Goal: Task Accomplishment & Management: Use online tool/utility

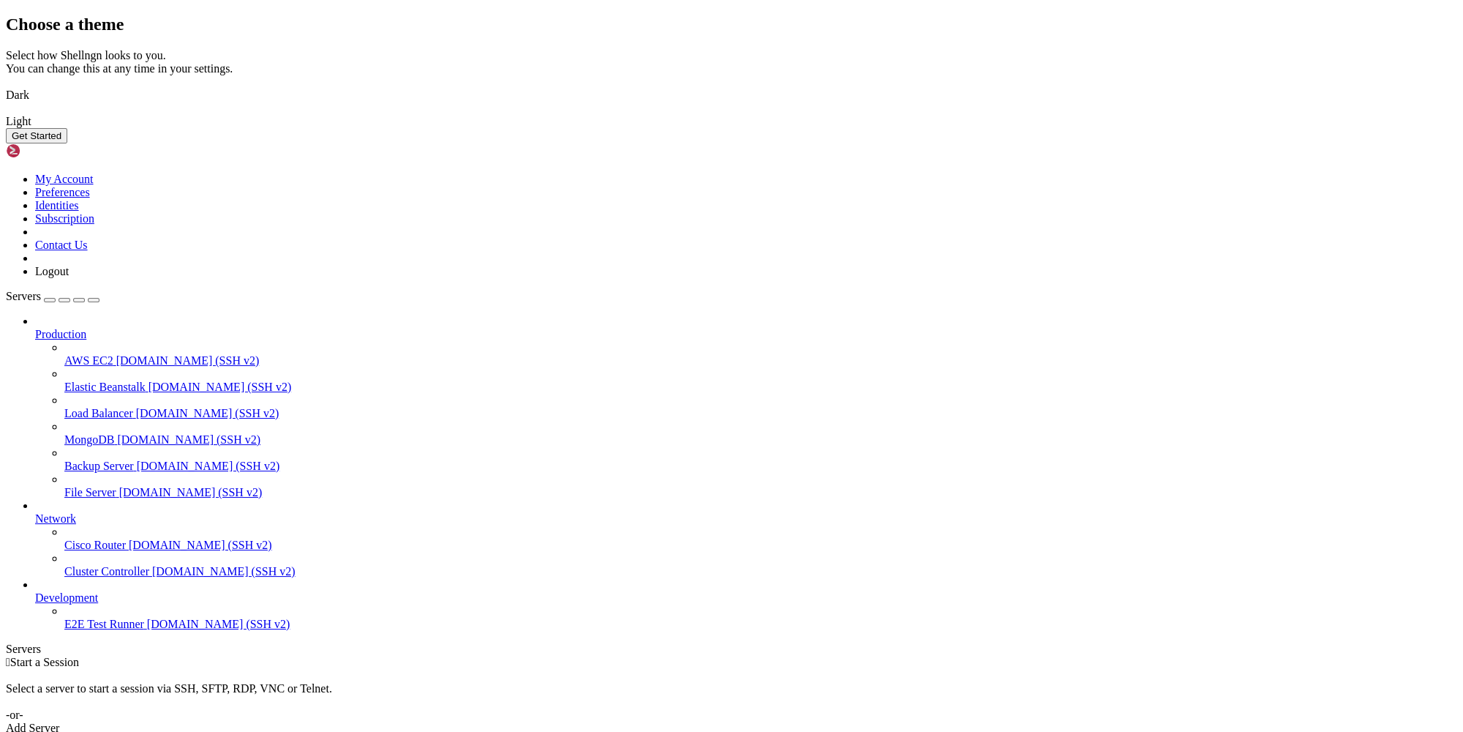
click at [67, 143] on button "Get Started" at bounding box center [36, 135] width 61 height 15
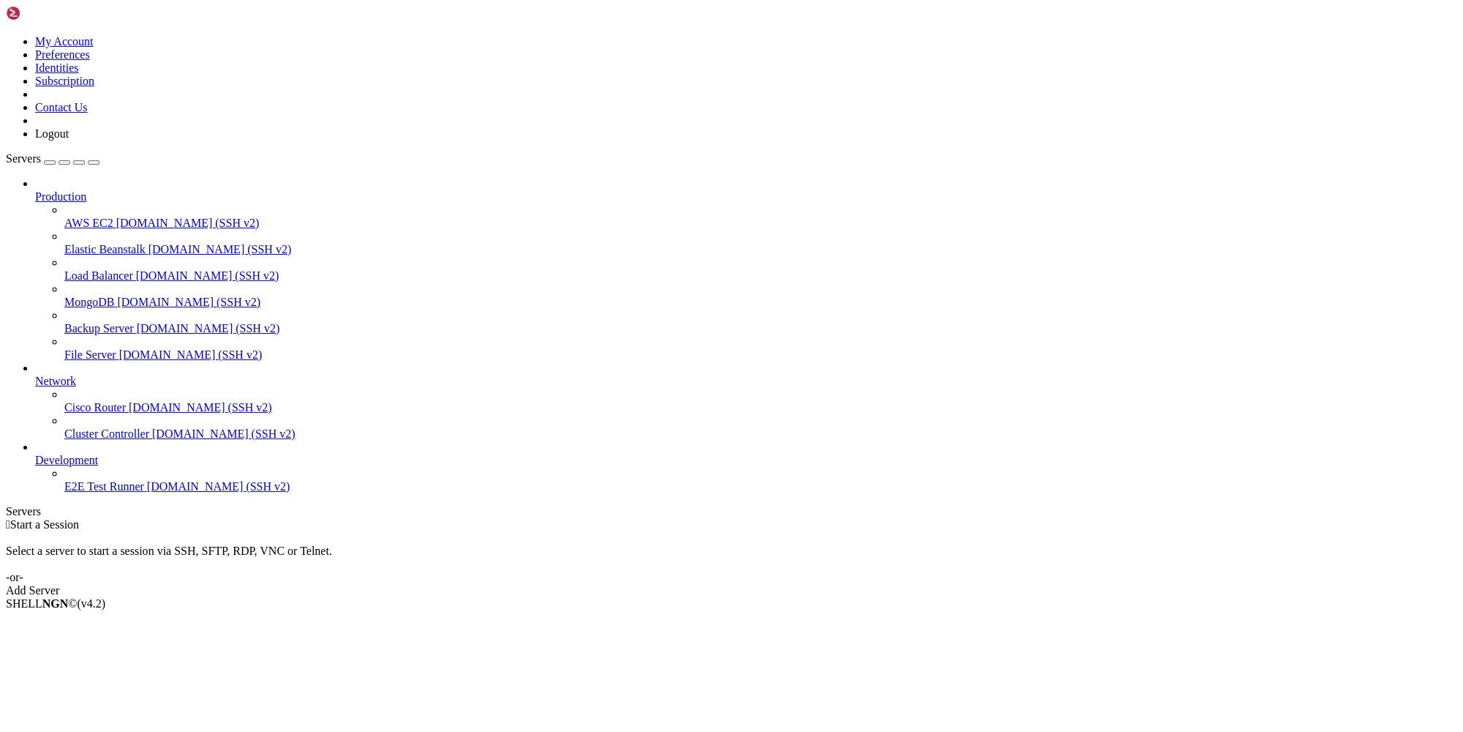
click at [829, 584] on div "Add Server" at bounding box center [731, 590] width 1451 height 13
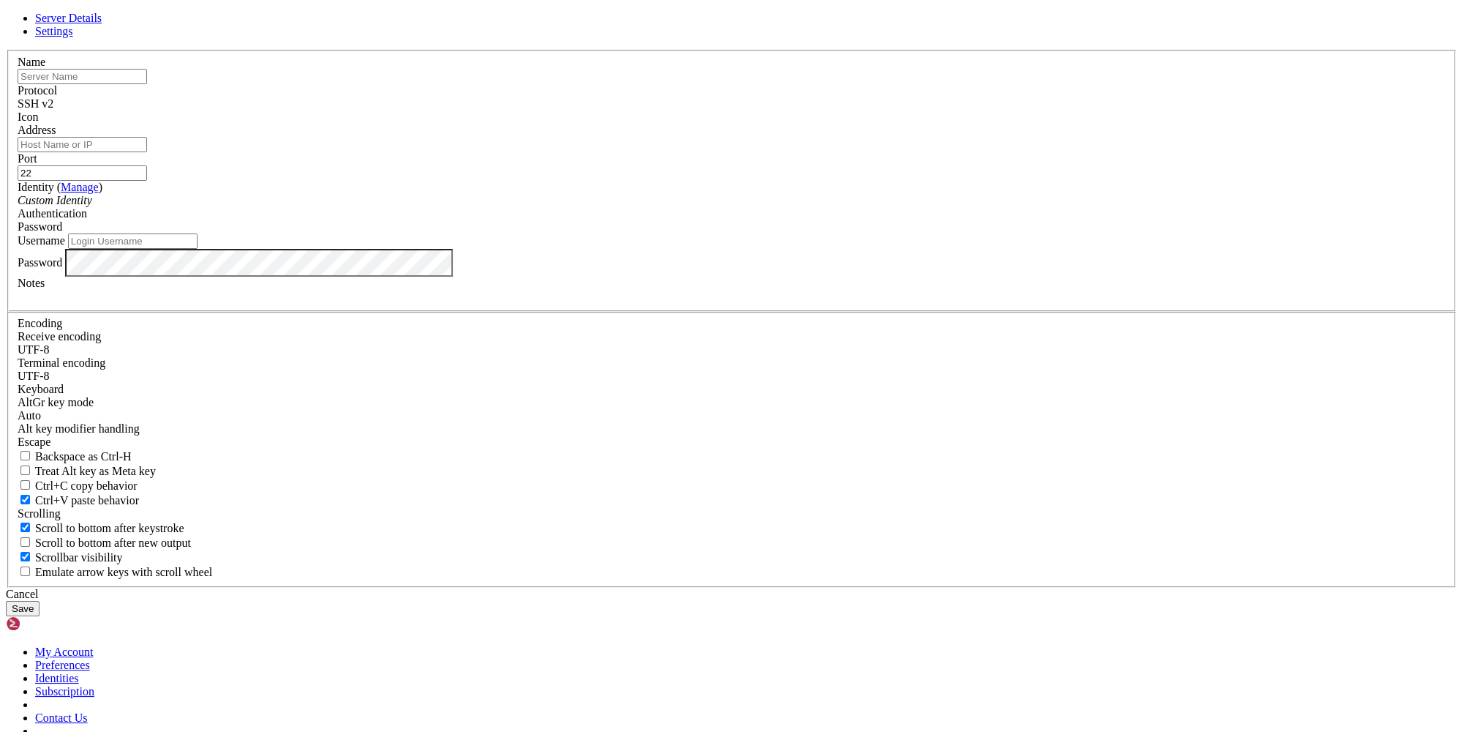
click at [147, 84] on input "text" at bounding box center [82, 76] width 129 height 15
paste input "[TECHNICAL_ID]"
type input "[TECHNICAL_ID]"
click at [147, 152] on input "Address" at bounding box center [82, 144] width 129 height 15
paste input "[TECHNICAL_ID]"
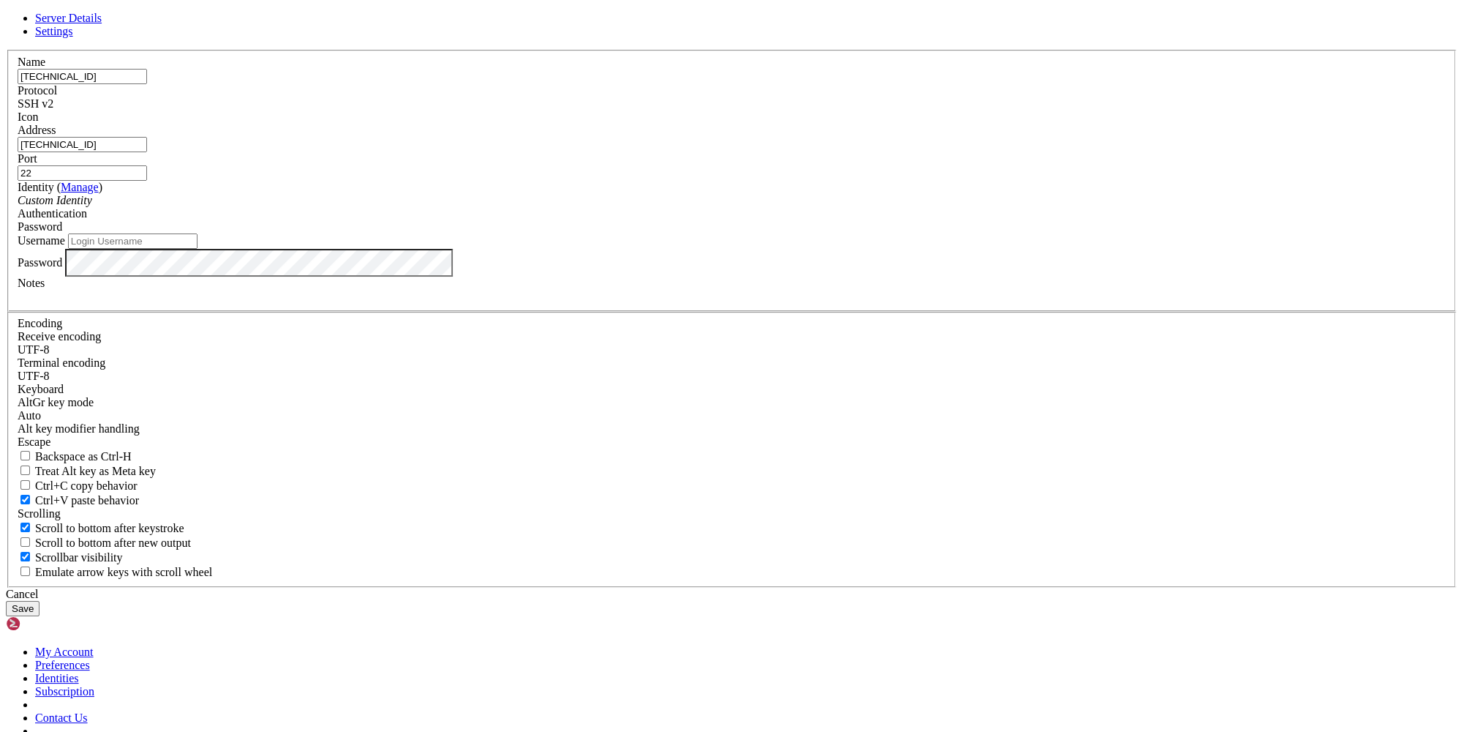
type input "[TECHNICAL_ID]"
click at [198, 249] on input "Username" at bounding box center [132, 240] width 129 height 15
paste input "Administrator"
type input "Administrator"
click at [40, 601] on button "Save" at bounding box center [23, 608] width 34 height 15
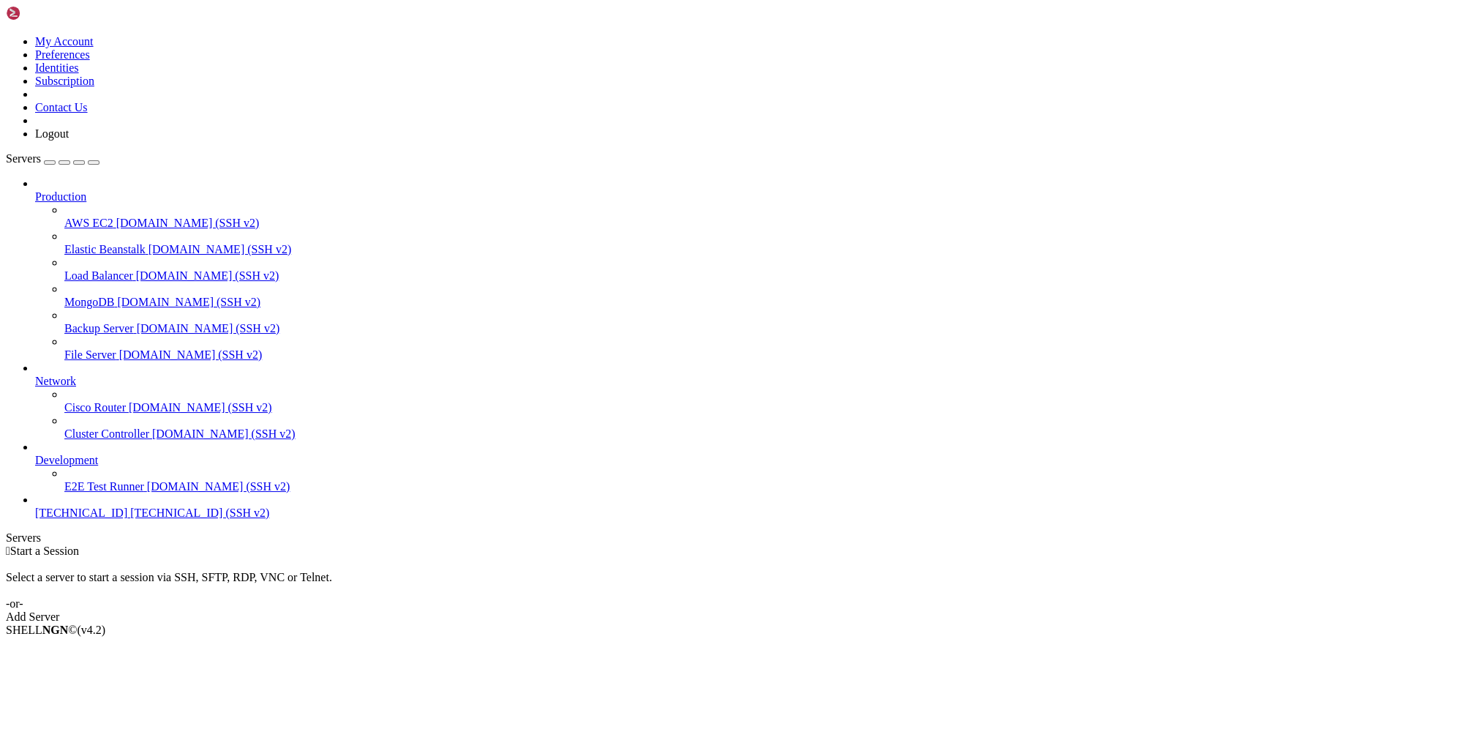
click at [117, 519] on span "[TECHNICAL_ID]" at bounding box center [81, 512] width 92 height 12
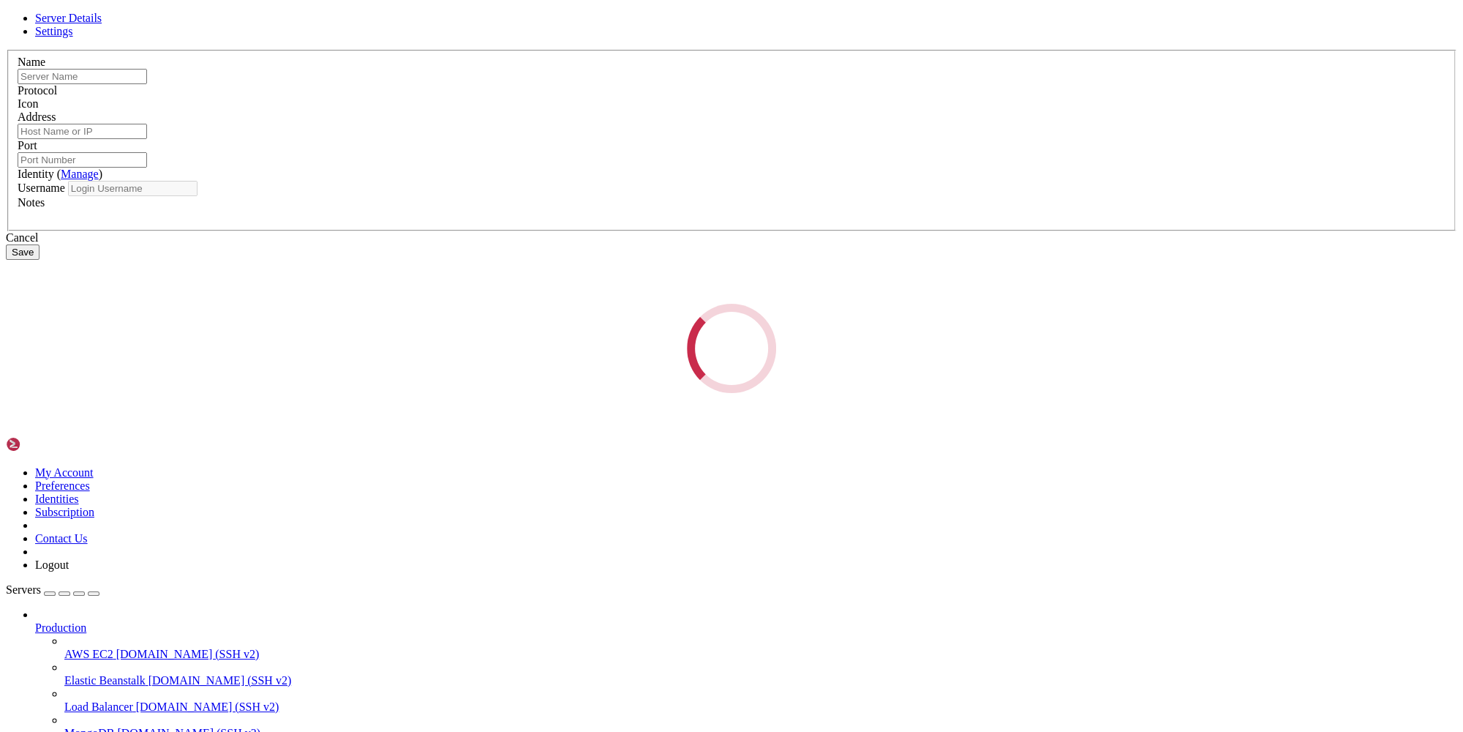
type input "[TECHNICAL_ID]"
type input "22"
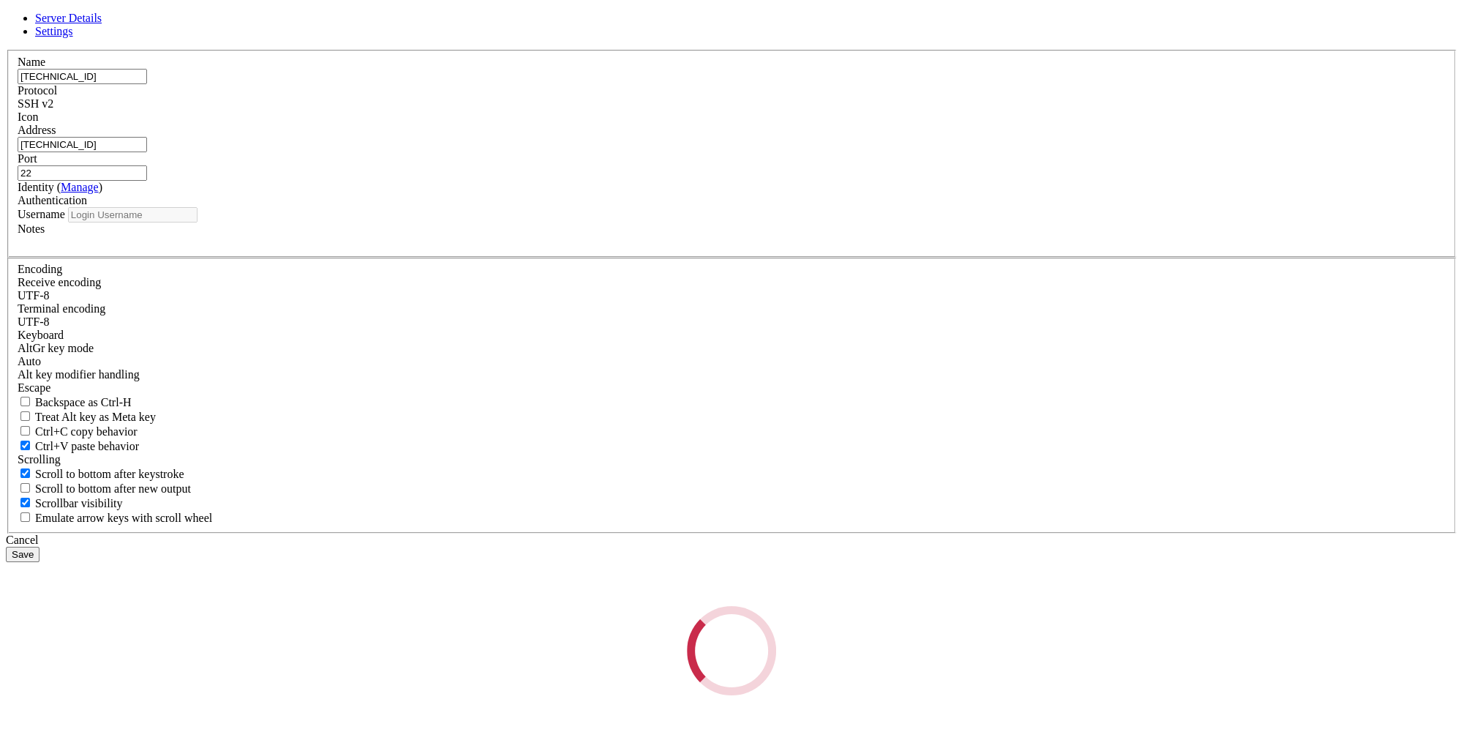
type input "Administrator"
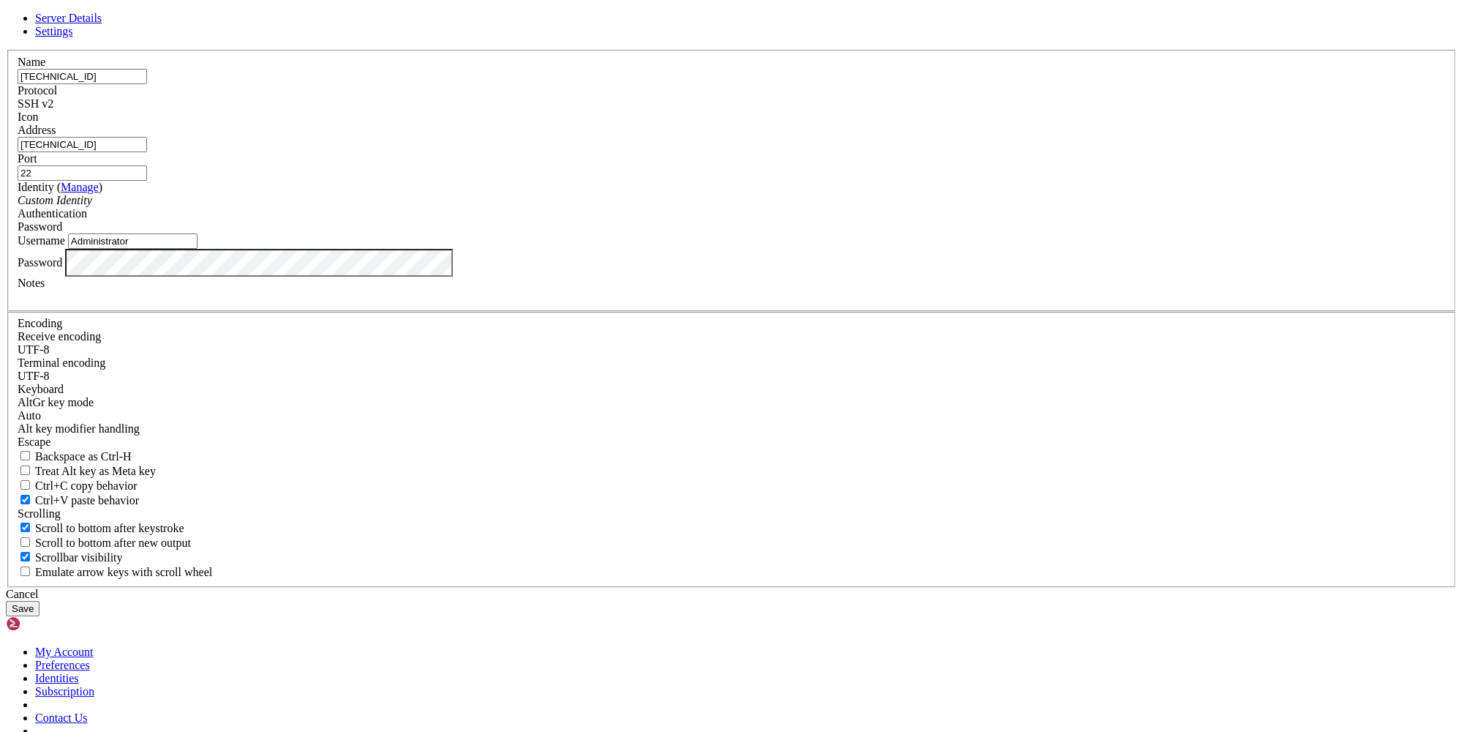
click at [53, 110] on span "SSH v2" at bounding box center [36, 103] width 36 height 12
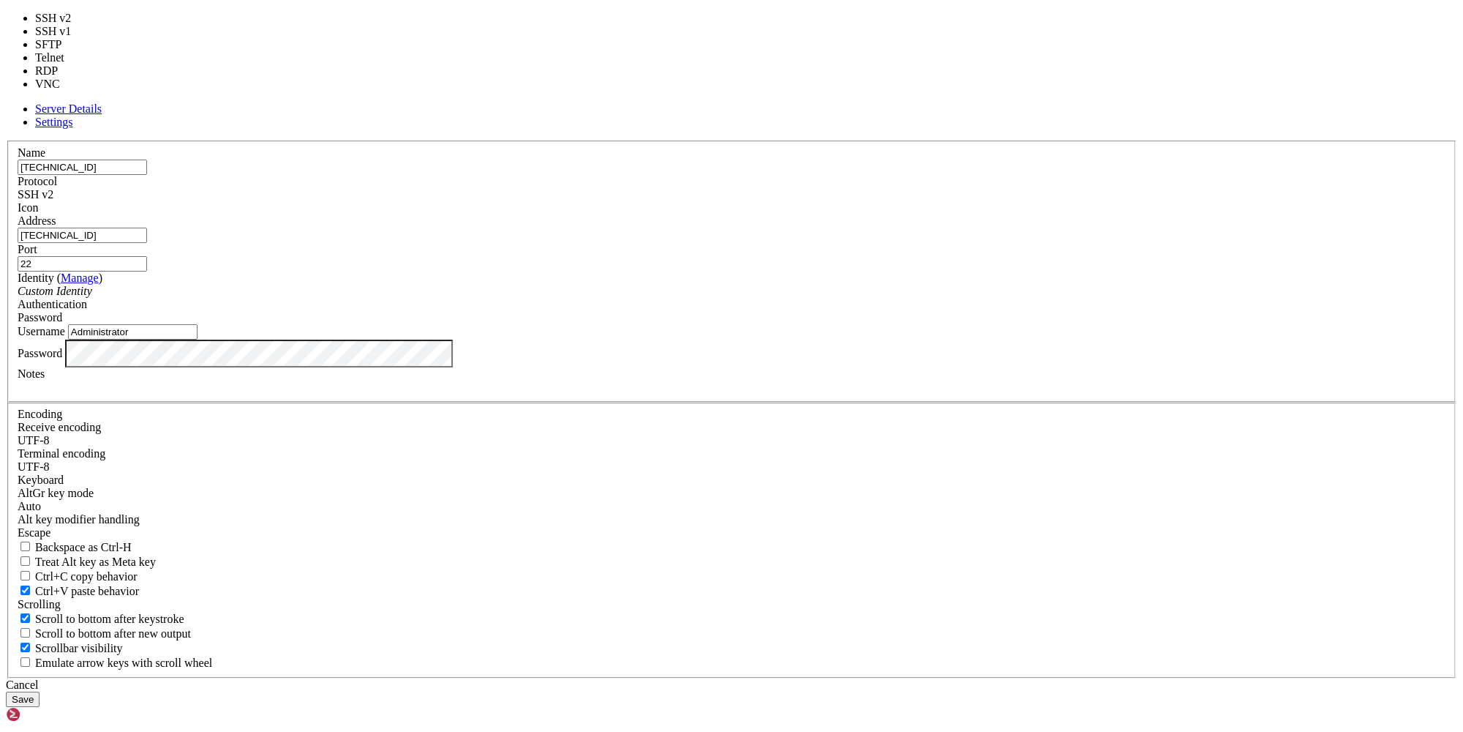
type input "3389"
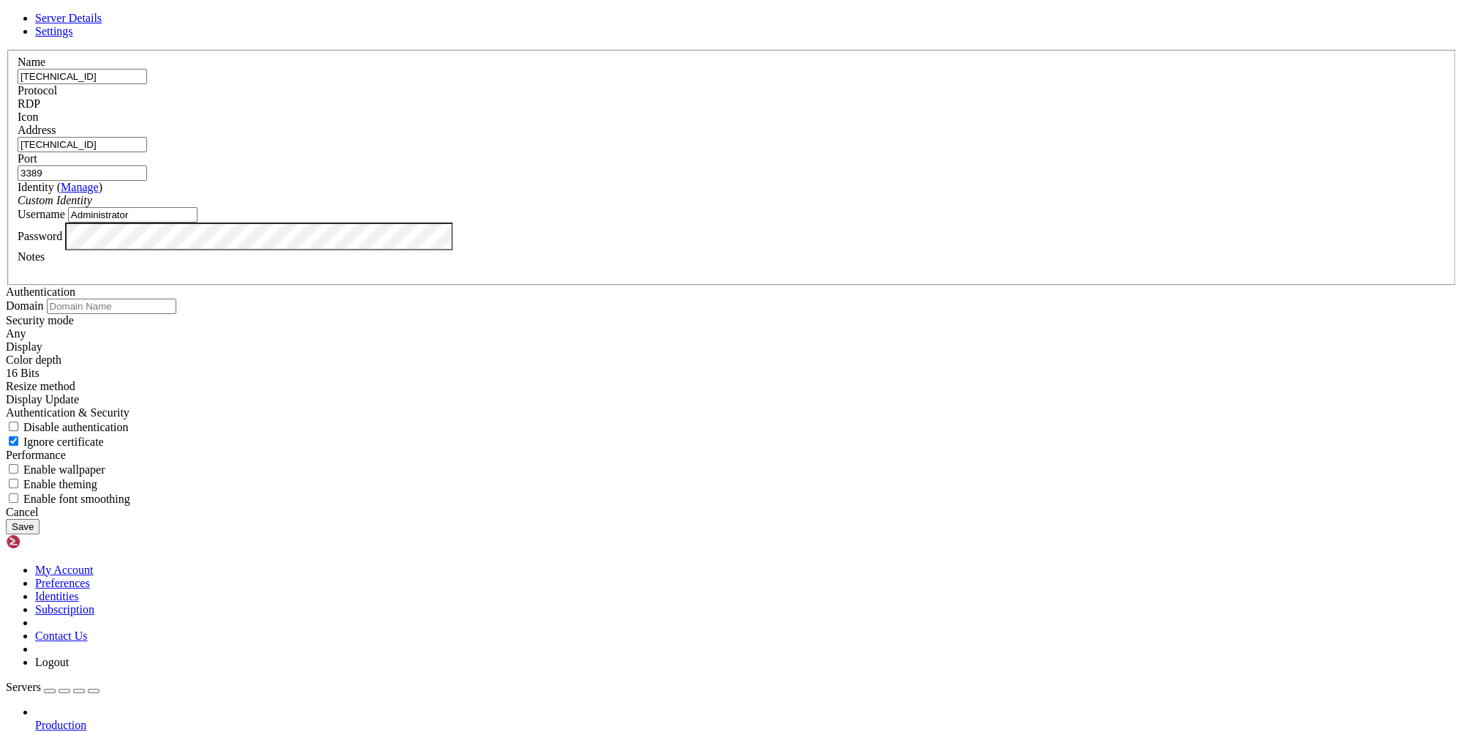
click at [40, 534] on button "Save" at bounding box center [23, 526] width 34 height 15
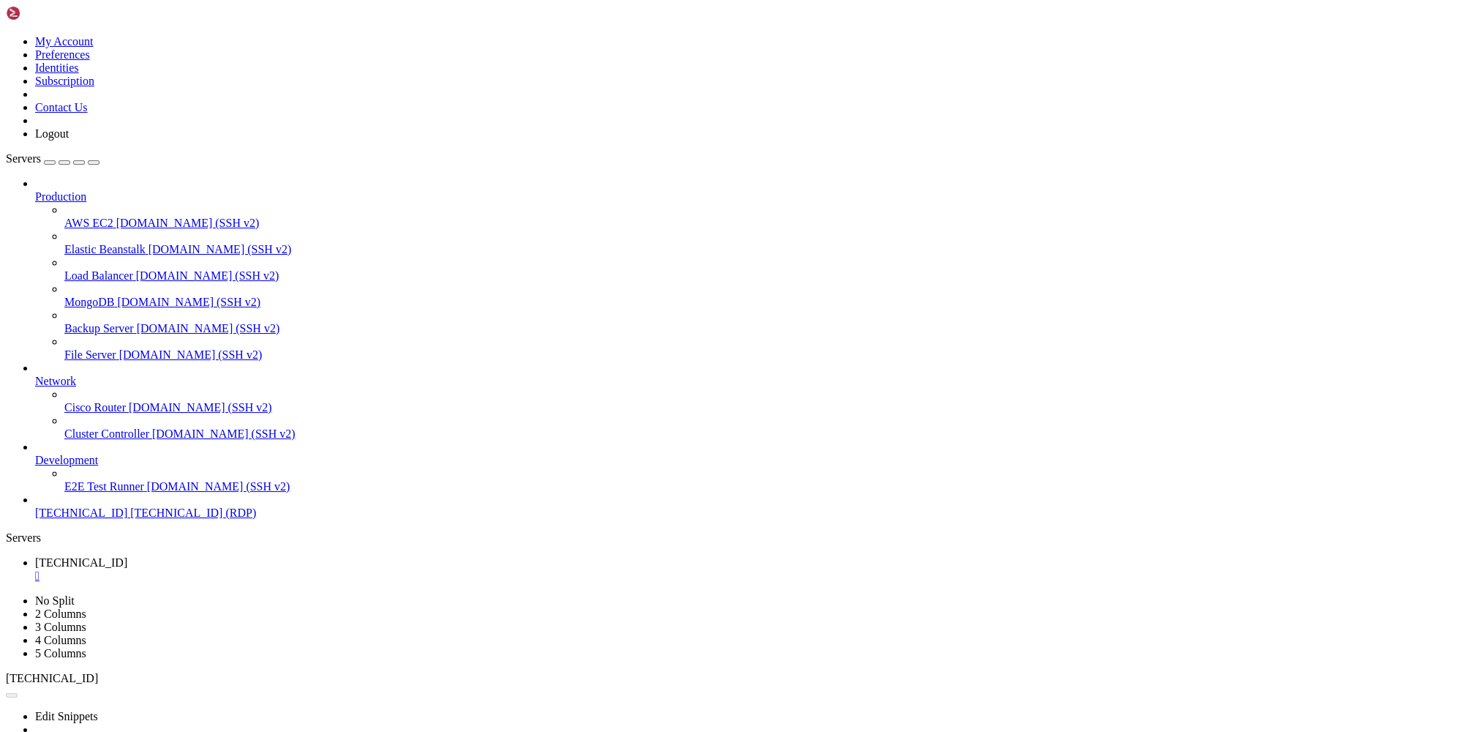
click at [94, 519] on span "[TECHNICAL_ID]" at bounding box center [81, 512] width 92 height 12
click at [279, 569] on div "" at bounding box center [746, 575] width 1422 height 13
click at [944, 685] on div "Ctrl Alt Win Del Tab Esc " at bounding box center [731, 692] width 1451 height 15
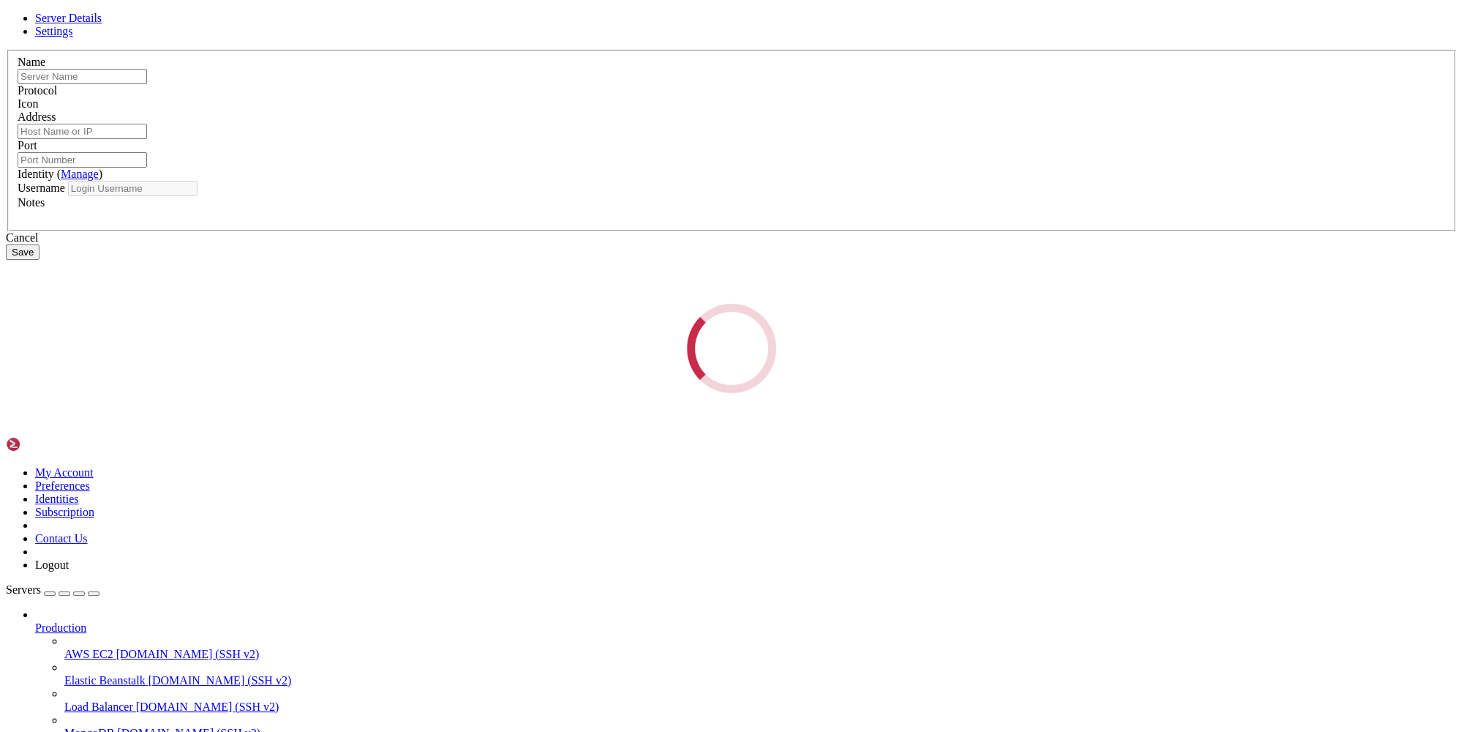
type input "[TECHNICAL_ID]"
type input "3389"
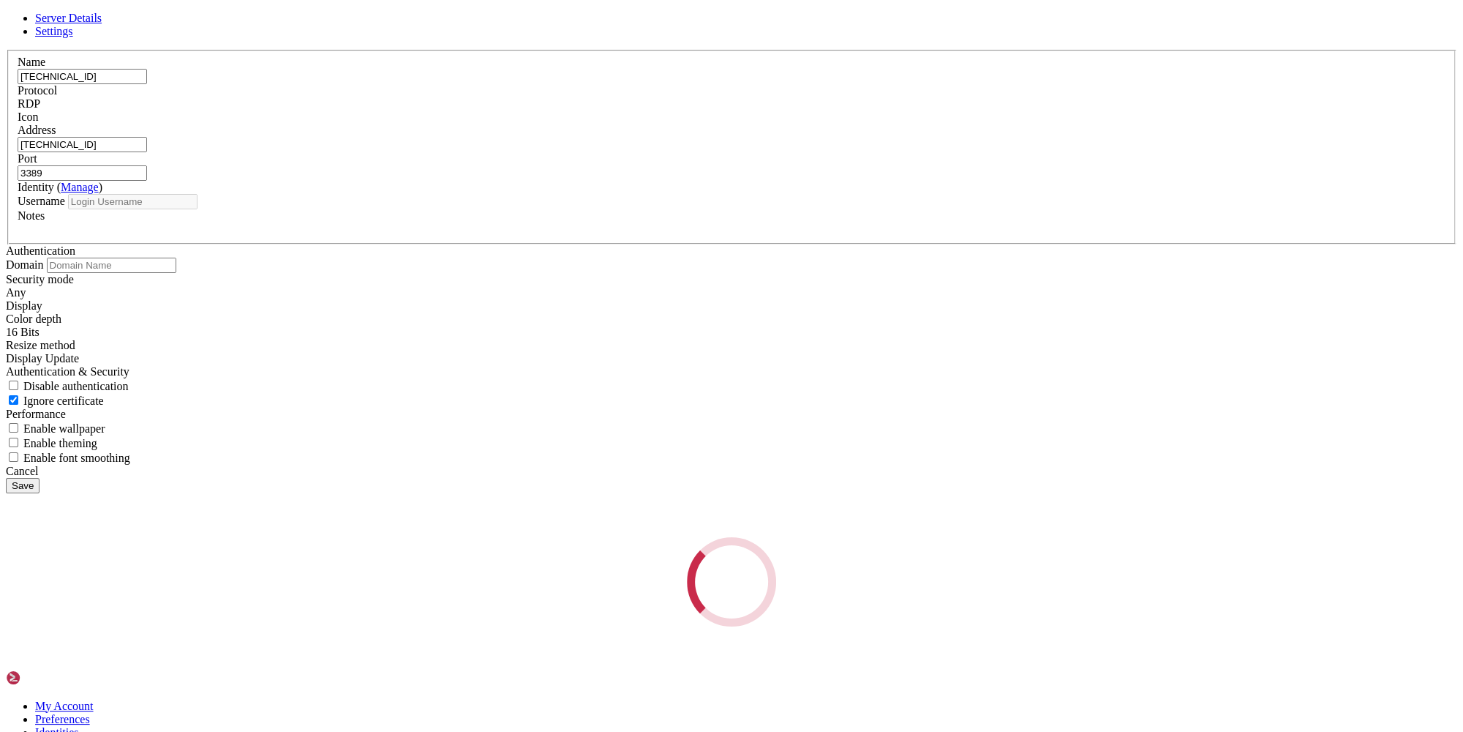
type input "Administrator"
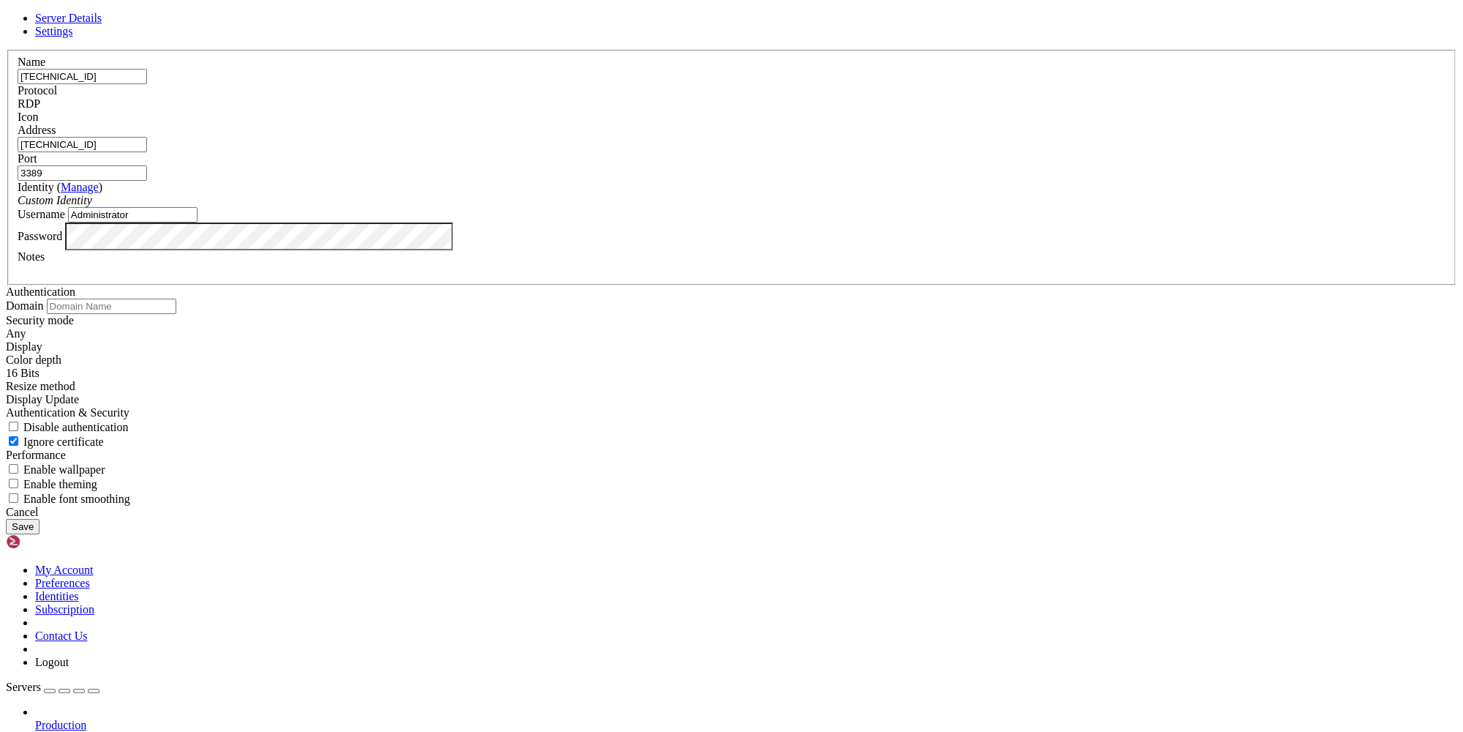
click at [842, 519] on div "Cancel" at bounding box center [731, 511] width 1451 height 13
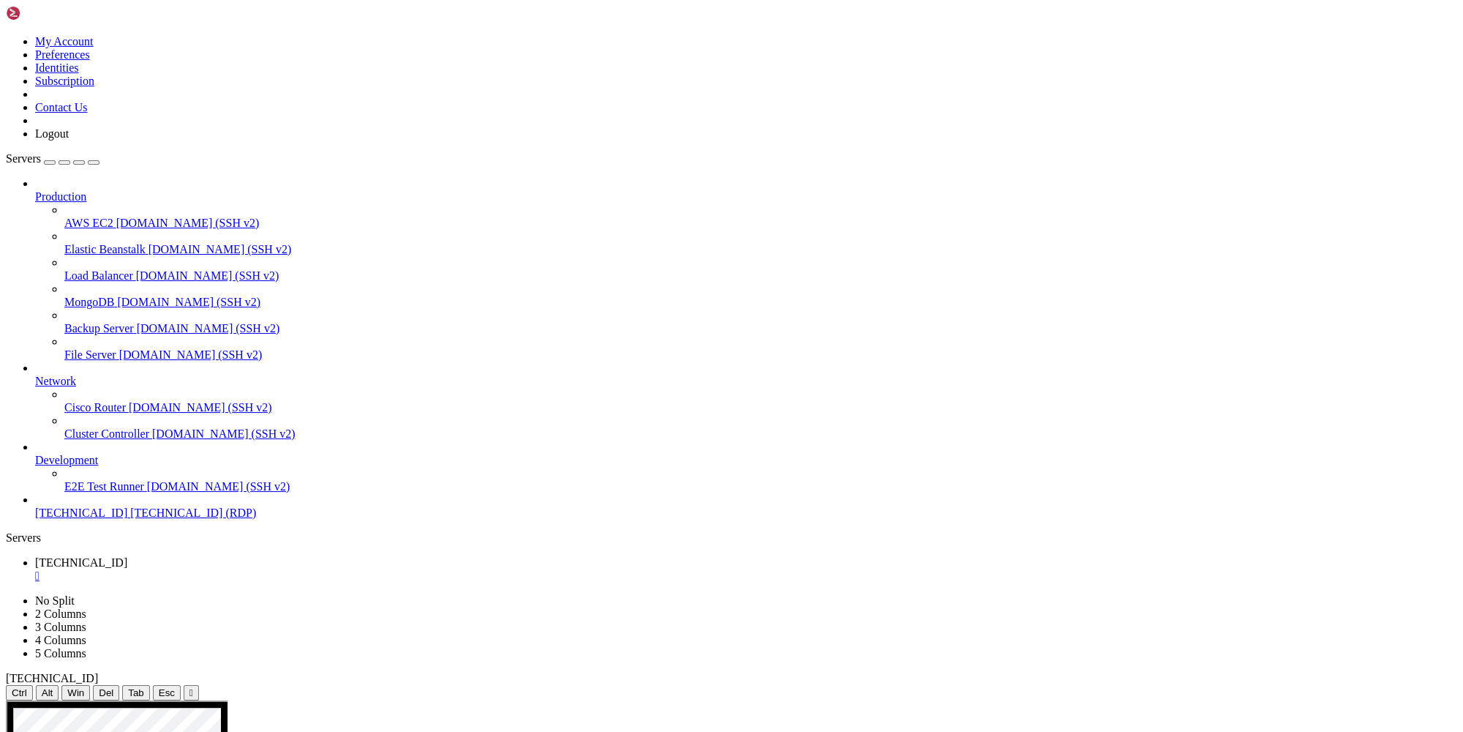
drag, startPoint x: 440, startPoint y: 719, endPoint x: 465, endPoint y: 677, distance: 48.5
drag, startPoint x: 420, startPoint y: 717, endPoint x: 426, endPoint y: 706, distance: 12.8
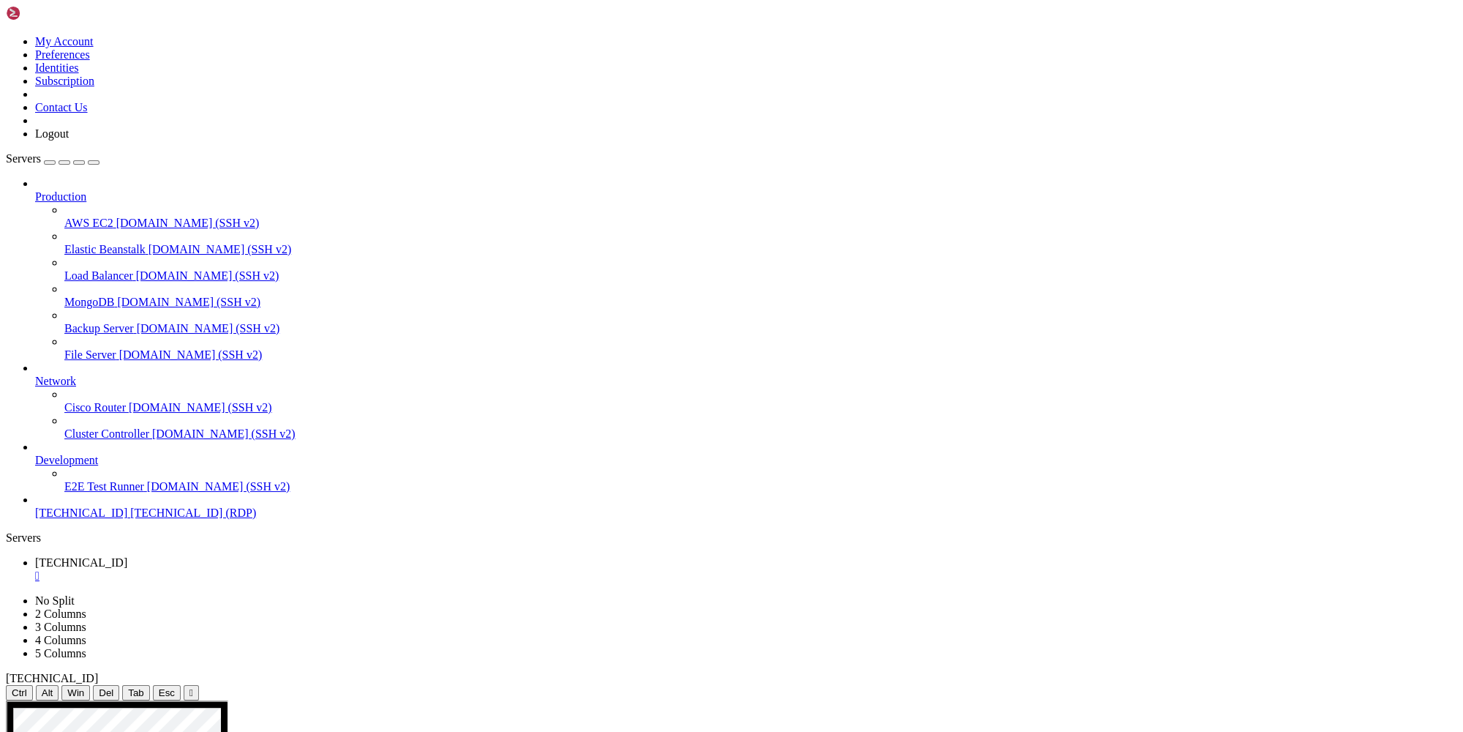
drag, startPoint x: 417, startPoint y: 710, endPoint x: 424, endPoint y: 696, distance: 16.0
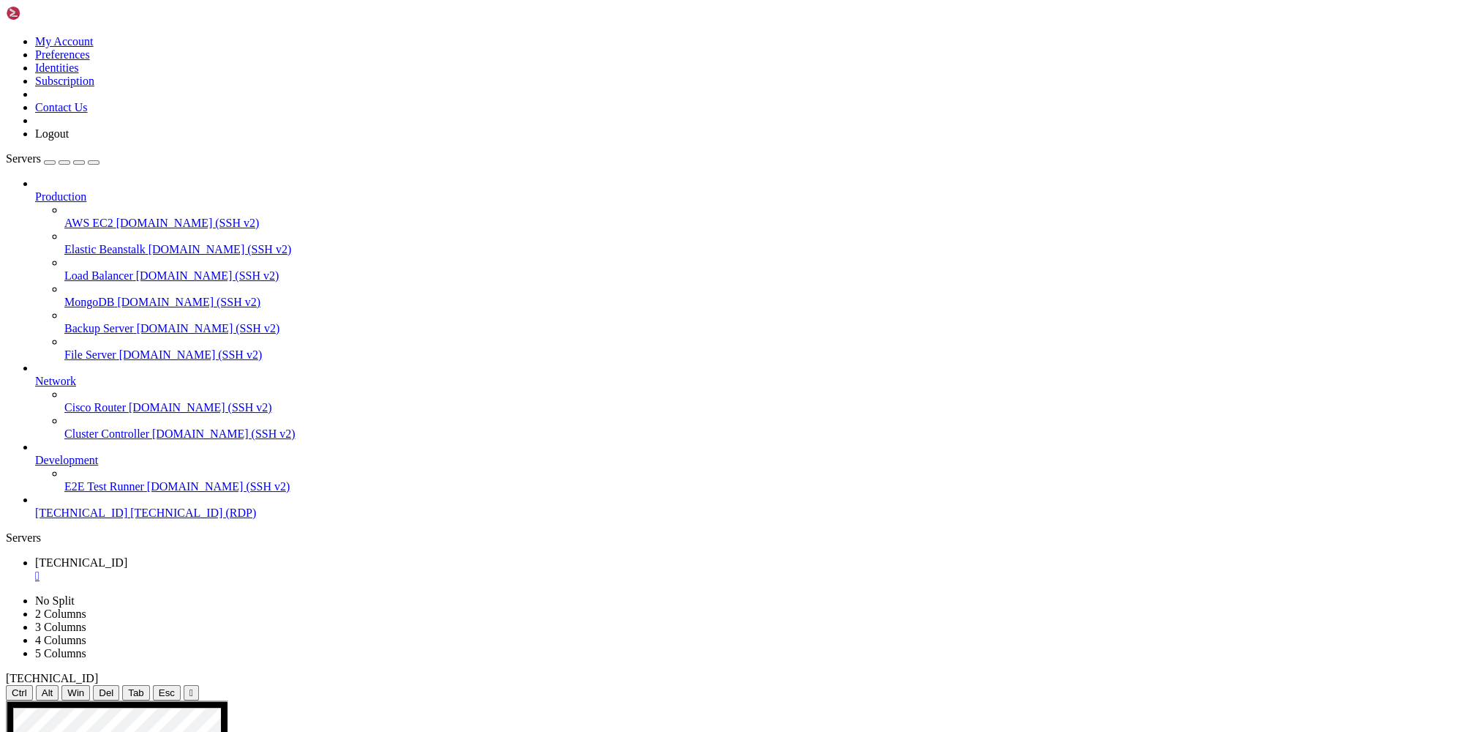
drag, startPoint x: 693, startPoint y: 1084, endPoint x: 415, endPoint y: 1095, distance: 278.2
drag, startPoint x: 683, startPoint y: 1112, endPoint x: 429, endPoint y: 1110, distance: 253.8
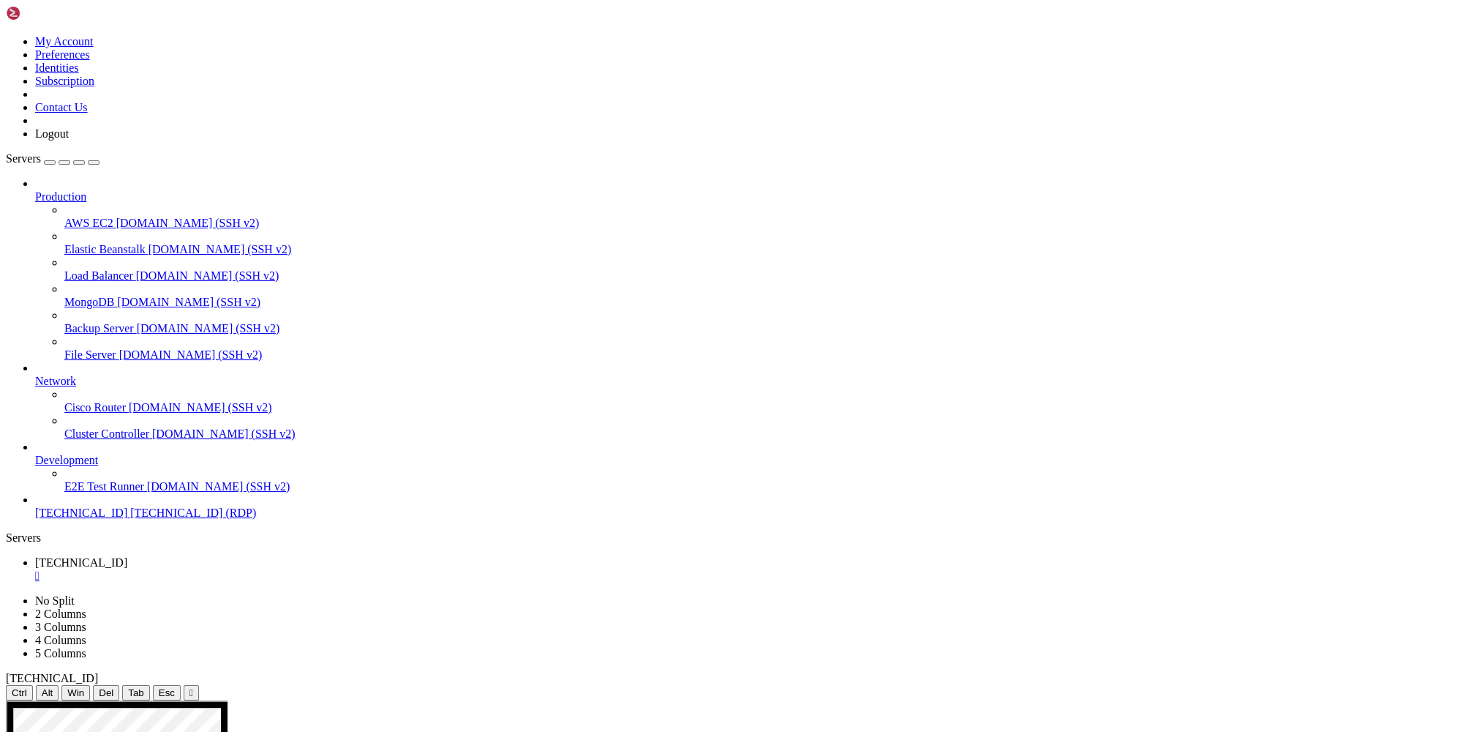
drag, startPoint x: 252, startPoint y: 1072, endPoint x: 788, endPoint y: 1081, distance: 535.5
drag, startPoint x: 237, startPoint y: 1086, endPoint x: 375, endPoint y: 1088, distance: 138.3
